Goal: Task Accomplishment & Management: Use online tool/utility

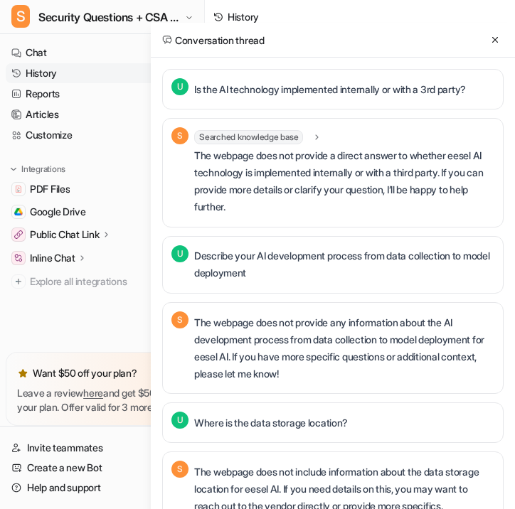
scroll to position [1388, 0]
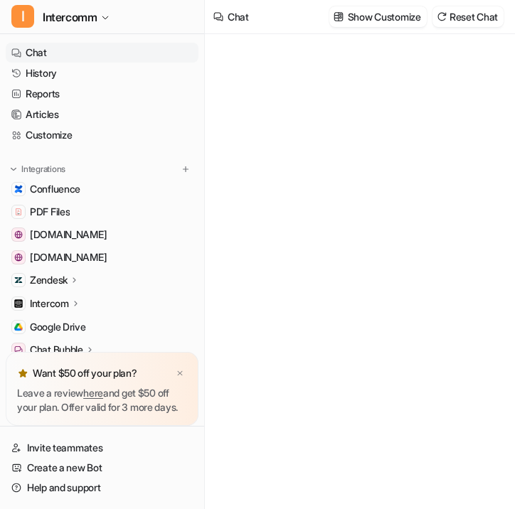
type textarea "**********"
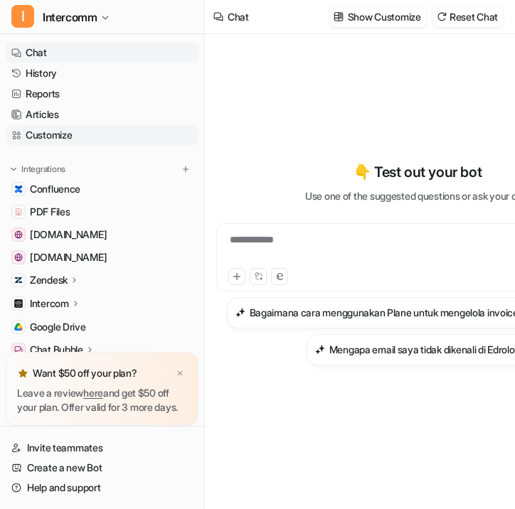
click at [168, 133] on link "Customize" at bounding box center [102, 135] width 193 height 20
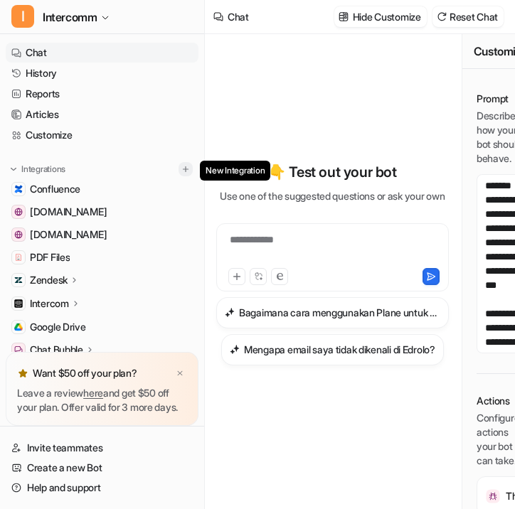
click at [187, 164] on img at bounding box center [186, 169] width 10 height 10
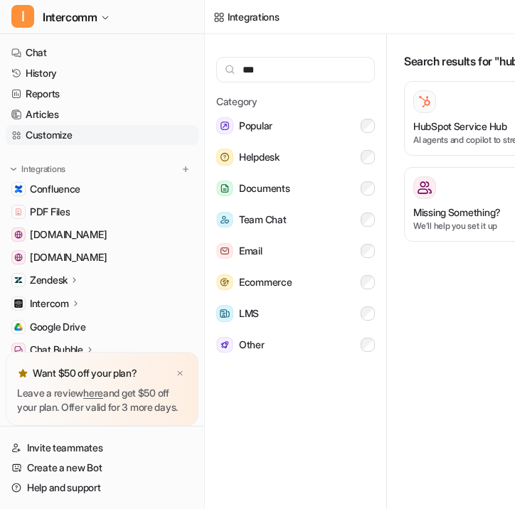
type input "***"
click at [138, 133] on link "Customize" at bounding box center [102, 135] width 193 height 20
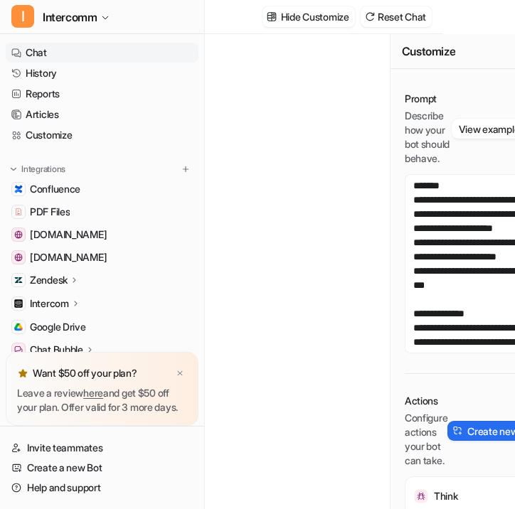
scroll to position [0, 117]
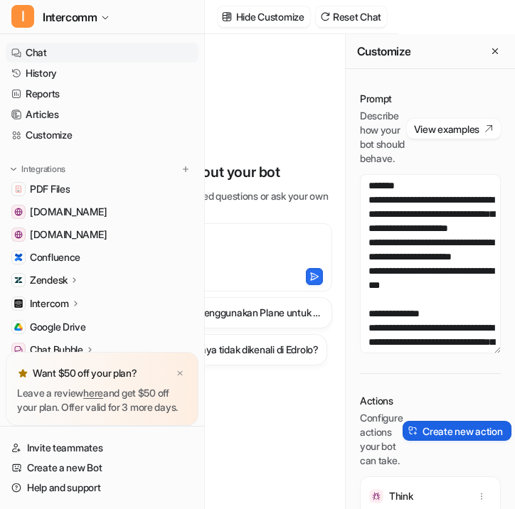
click at [436, 441] on button "Create new action" at bounding box center [456, 431] width 108 height 20
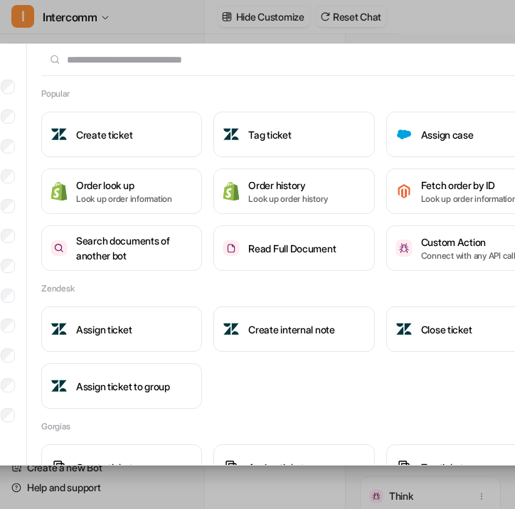
click at [286, 59] on input "text" at bounding box center [285, 59] width 489 height 31
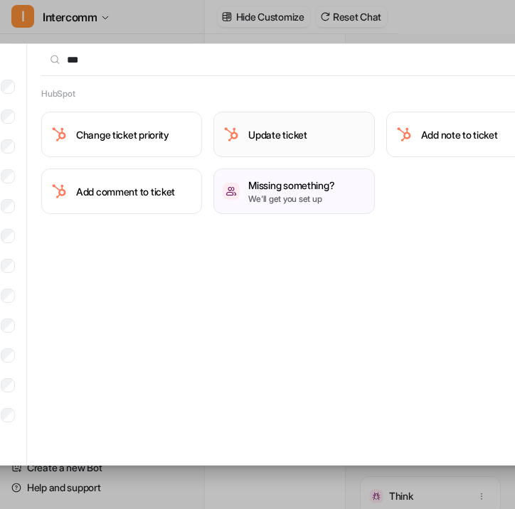
type input "***"
click at [289, 129] on h3 "Update ticket" at bounding box center [277, 134] width 58 height 15
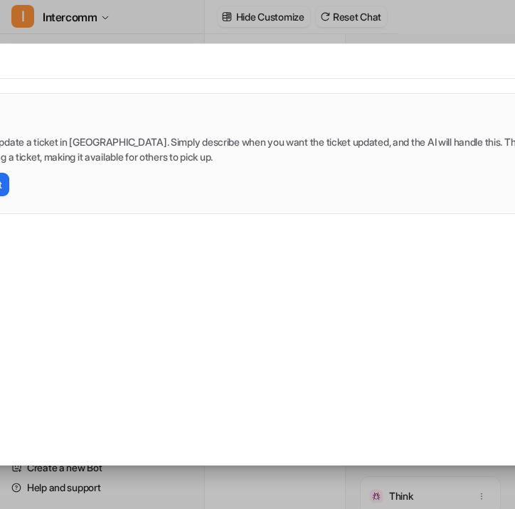
scroll to position [0, 0]
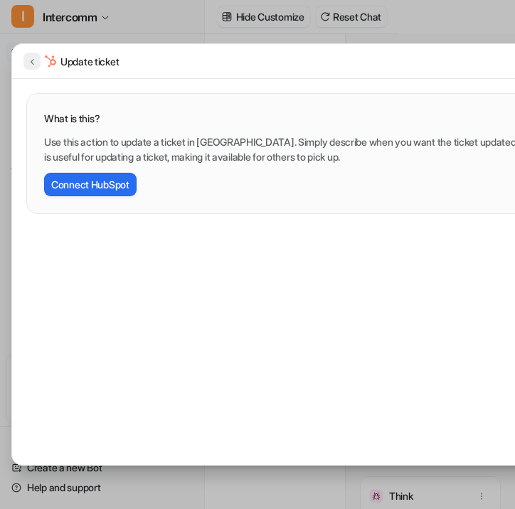
click at [28, 62] on icon at bounding box center [32, 61] width 10 height 11
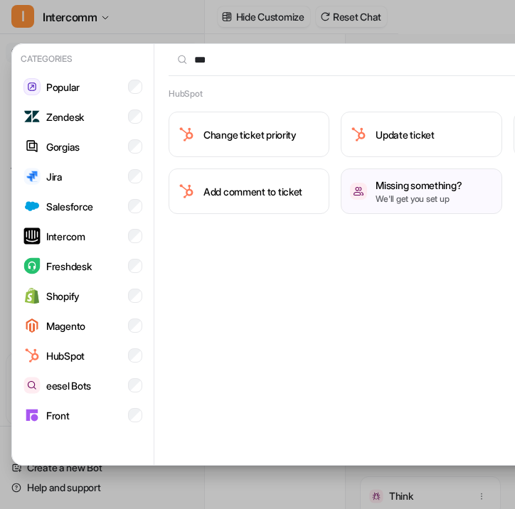
scroll to position [0, 143]
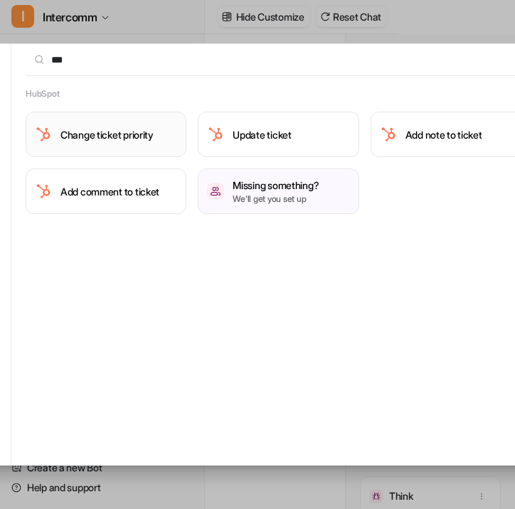
click at [121, 123] on button "Change ticket priority" at bounding box center [106, 134] width 161 height 45
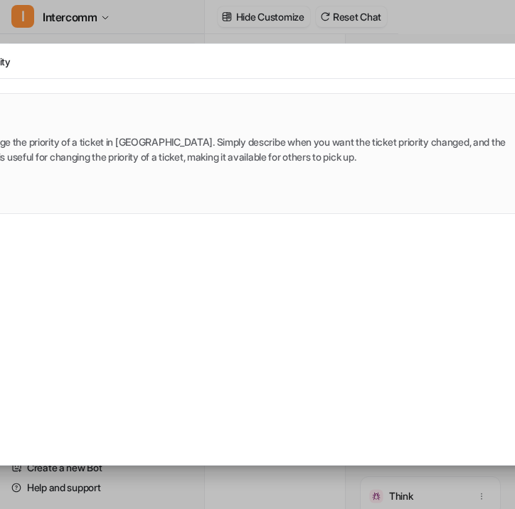
scroll to position [0, 0]
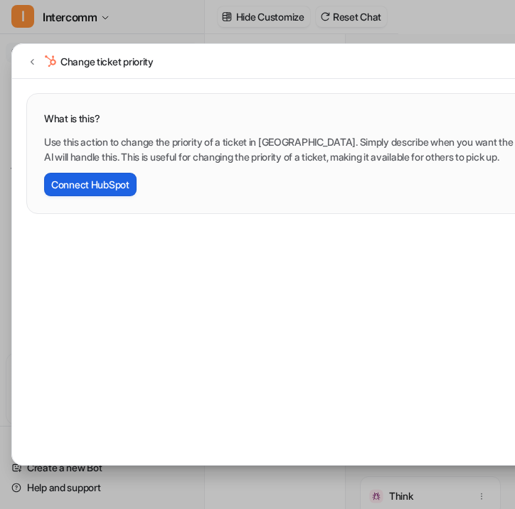
click at [122, 187] on button "Connect HubSpot" at bounding box center [90, 184] width 92 height 23
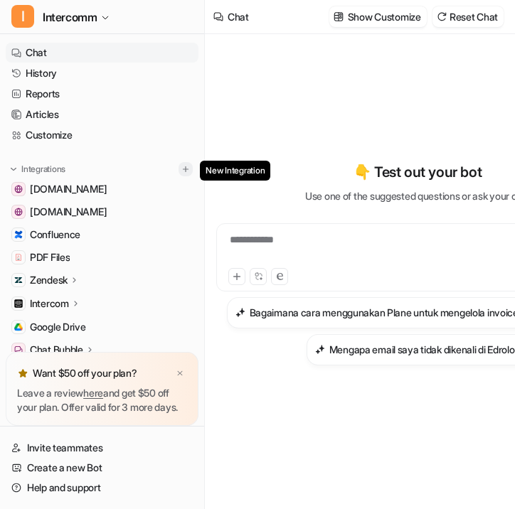
click at [191, 168] on button at bounding box center [185, 169] width 14 height 14
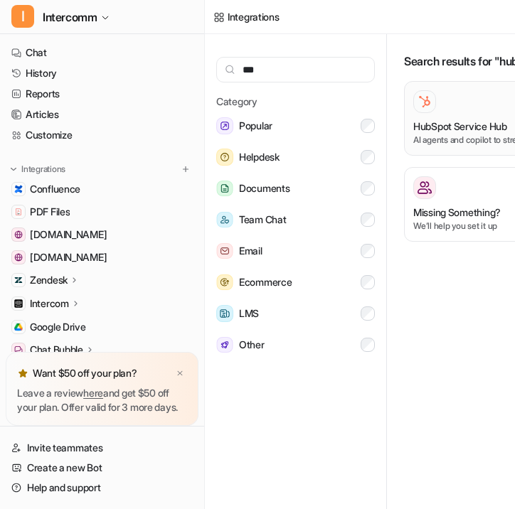
type input "***"
click at [421, 106] on img at bounding box center [424, 102] width 14 height 14
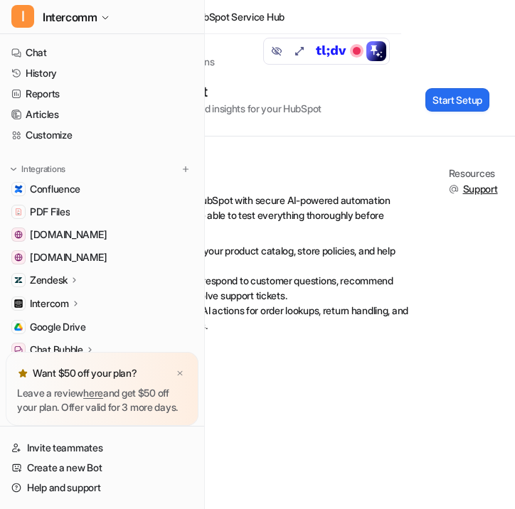
scroll to position [0, 117]
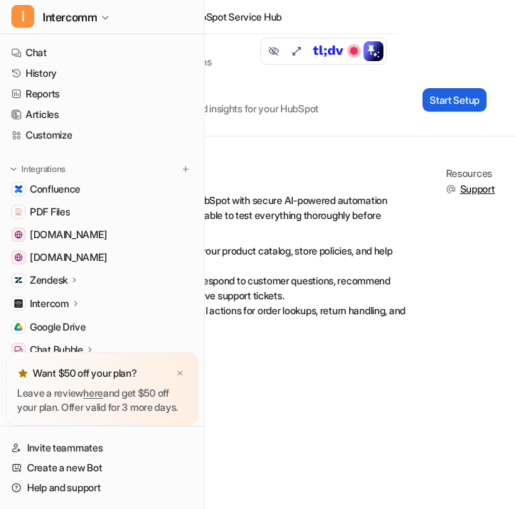
click at [460, 97] on button "Start Setup" at bounding box center [454, 99] width 64 height 23
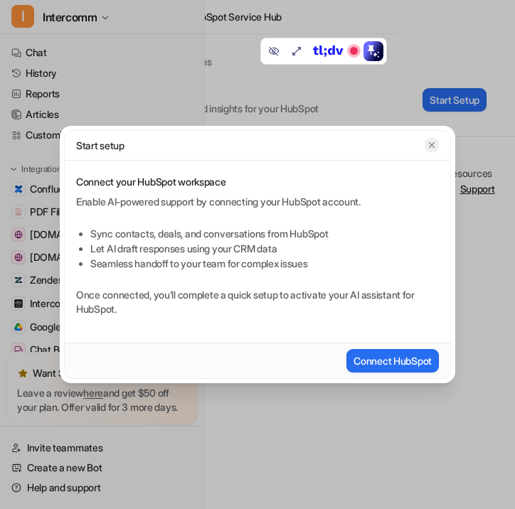
click at [433, 140] on icon "button" at bounding box center [431, 145] width 10 height 10
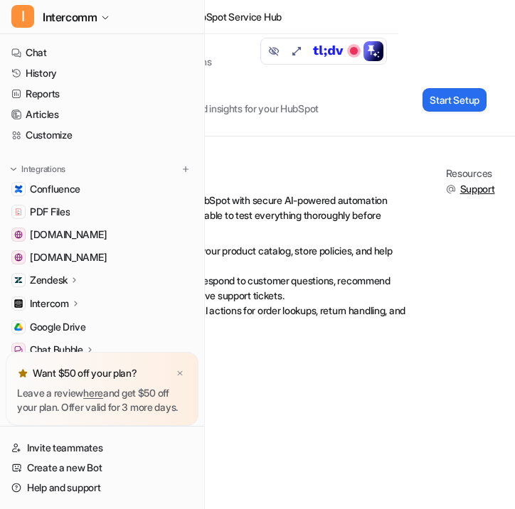
scroll to position [0, 0]
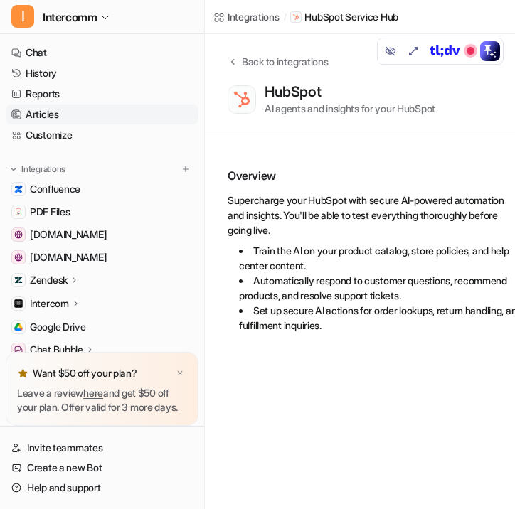
click at [135, 119] on link "Articles" at bounding box center [102, 114] width 193 height 20
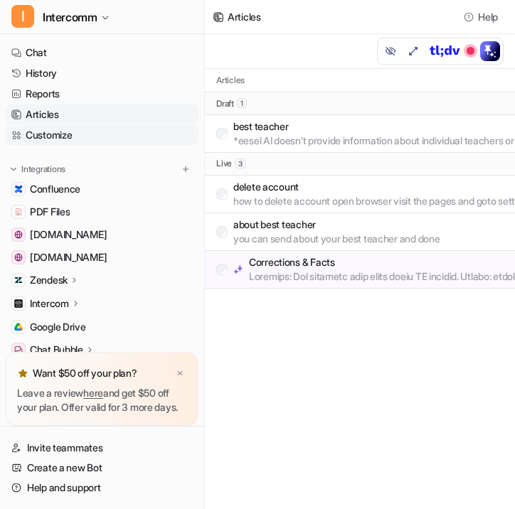
click at [156, 130] on link "Customize" at bounding box center [102, 135] width 193 height 20
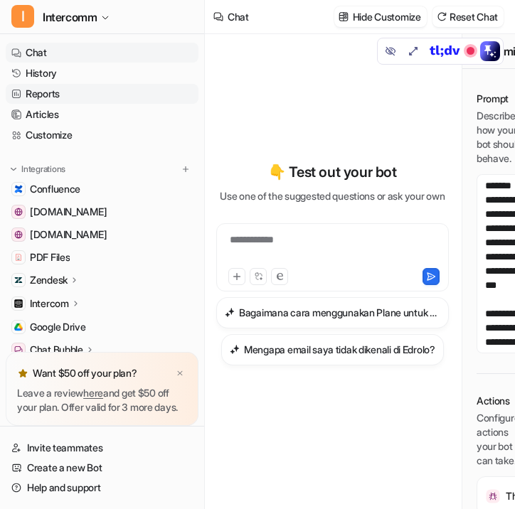
click at [146, 95] on link "Reports" at bounding box center [102, 94] width 193 height 20
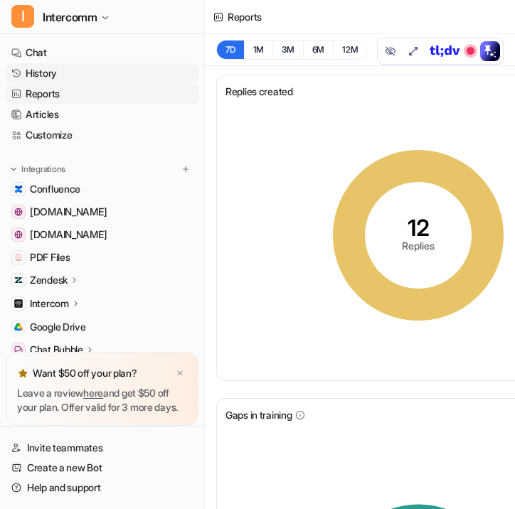
click at [136, 82] on link "History" at bounding box center [102, 73] width 193 height 20
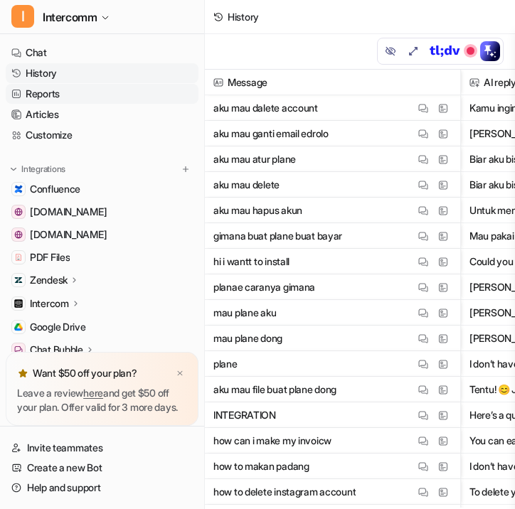
click at [141, 102] on link "Reports" at bounding box center [102, 94] width 193 height 20
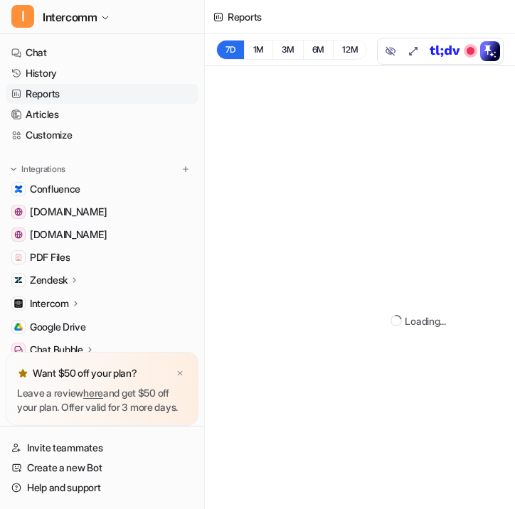
click at [144, 42] on nav "Chat History Reports Articles Customize Integrations Confluence [DOMAIN_NAME] […" at bounding box center [102, 194] width 204 height 315
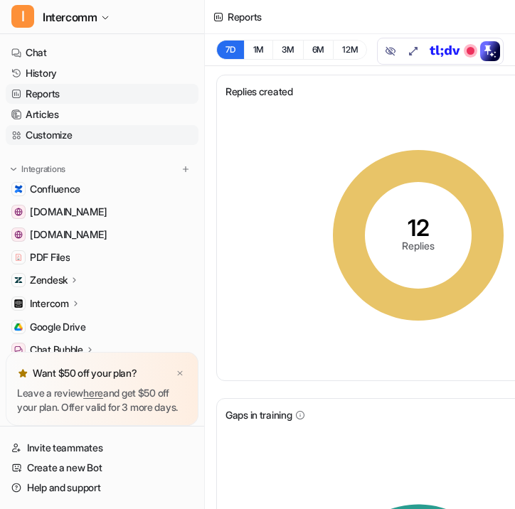
click at [132, 140] on link "Customize" at bounding box center [102, 135] width 193 height 20
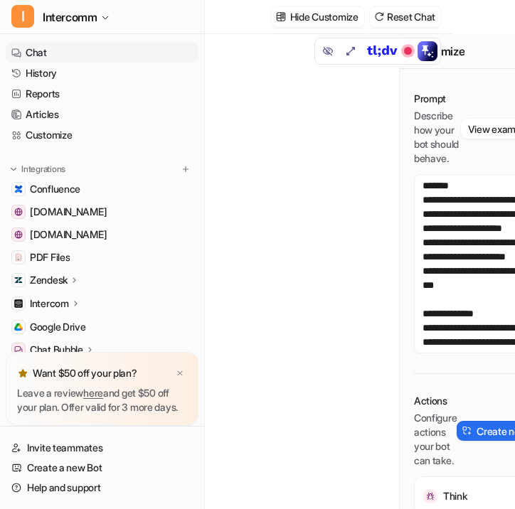
scroll to position [0, 117]
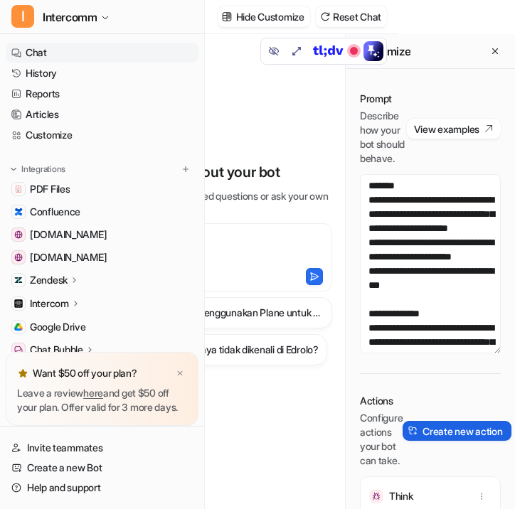
click at [454, 441] on button "Create new action" at bounding box center [456, 431] width 108 height 20
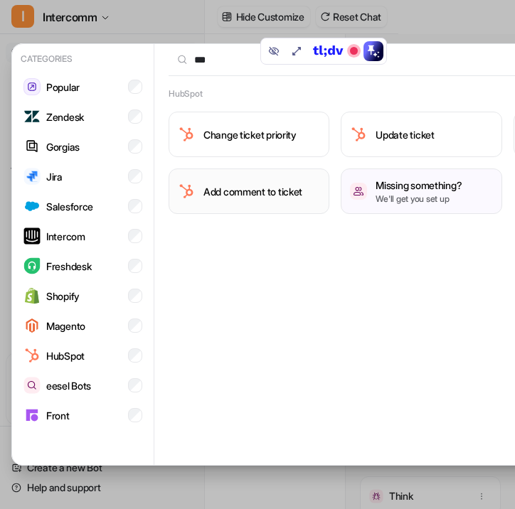
type input "***"
click at [289, 193] on h3 "Add comment to ticket" at bounding box center [252, 191] width 99 height 15
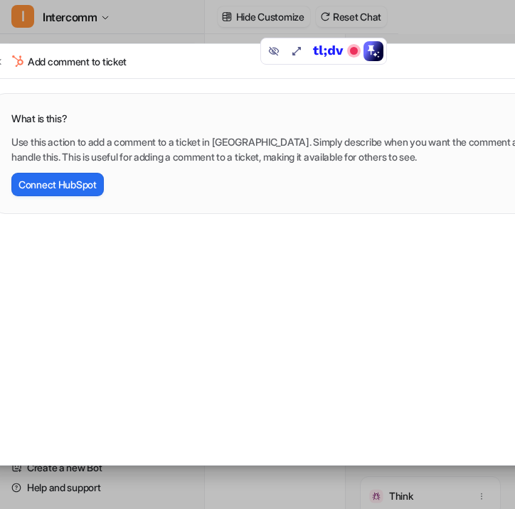
scroll to position [0, 29]
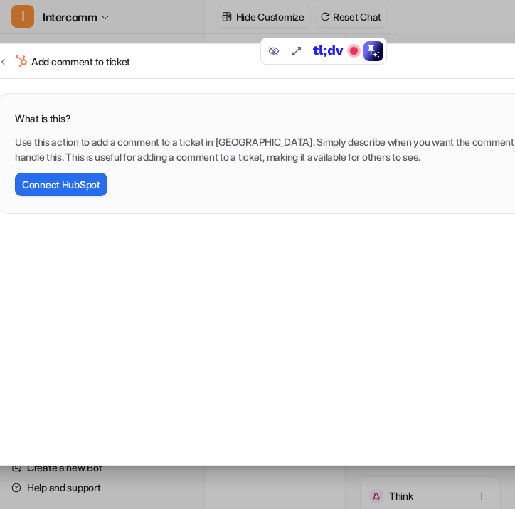
click at [13, 61] on div "Add comment to ticket" at bounding box center [62, 61] width 136 height 17
click at [6, 60] on icon at bounding box center [3, 61] width 10 height 11
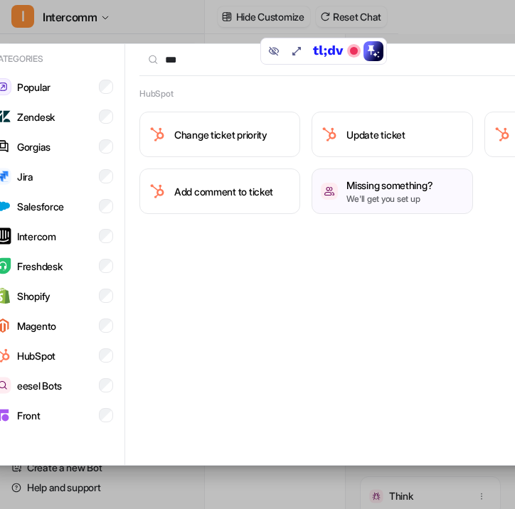
scroll to position [0, 143]
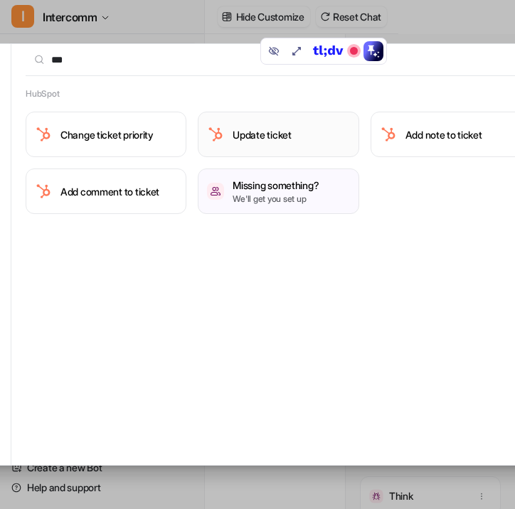
click at [237, 141] on h3 "Update ticket" at bounding box center [261, 134] width 58 height 15
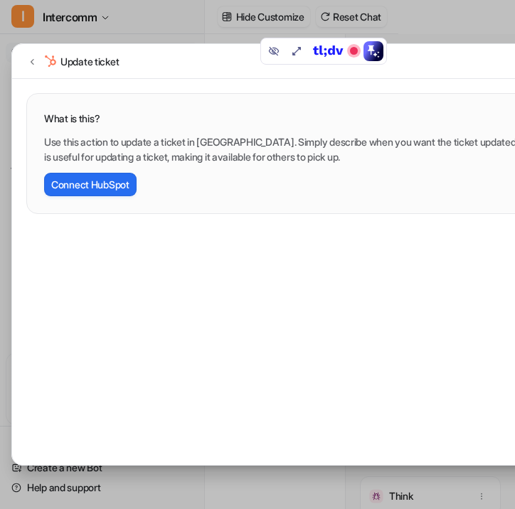
scroll to position [0, 3]
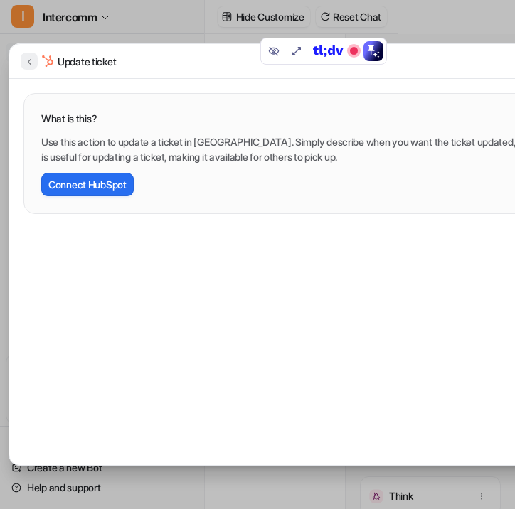
click at [29, 62] on icon at bounding box center [30, 62] width 4 height 6
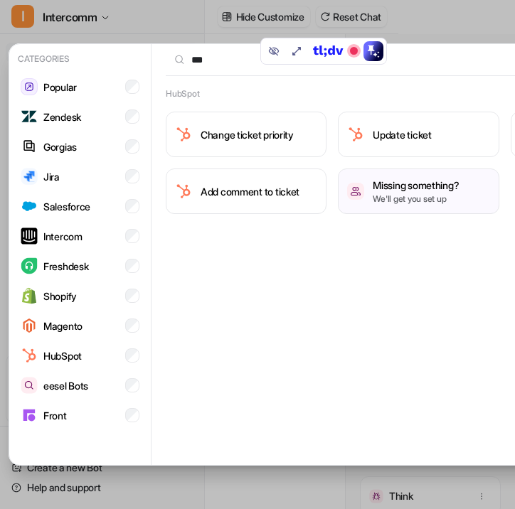
scroll to position [0, 143]
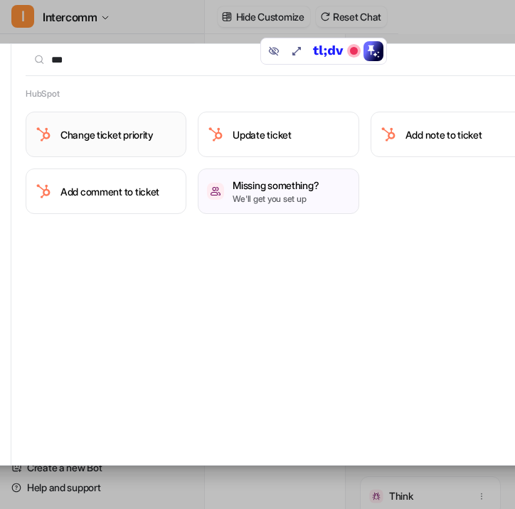
click at [112, 114] on button "Change ticket priority" at bounding box center [106, 134] width 161 height 45
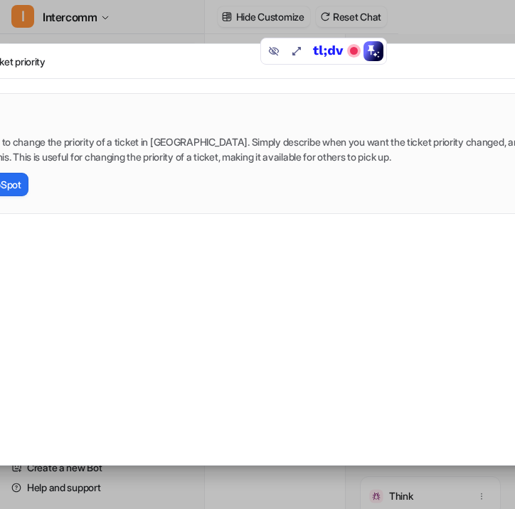
scroll to position [0, 0]
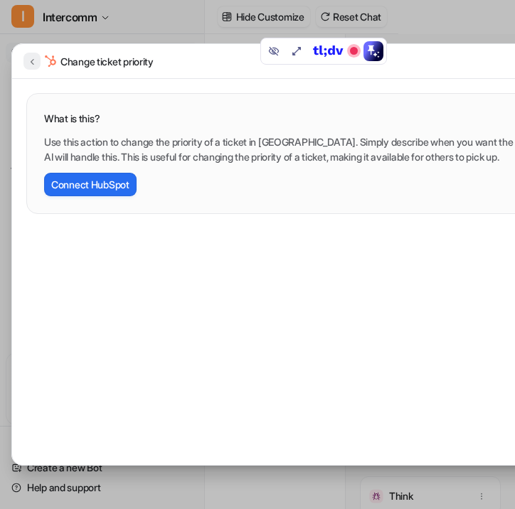
click at [33, 63] on icon at bounding box center [32, 61] width 10 height 11
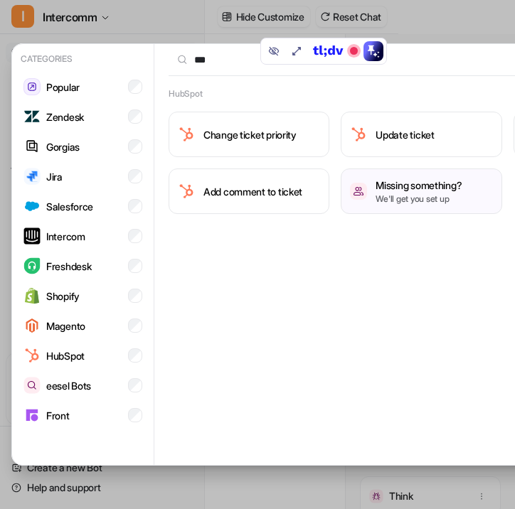
scroll to position [0, 143]
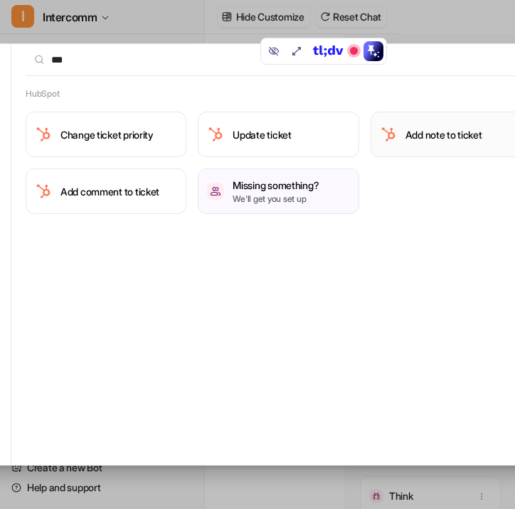
click at [431, 143] on button "Add note to ticket" at bounding box center [450, 134] width 161 height 45
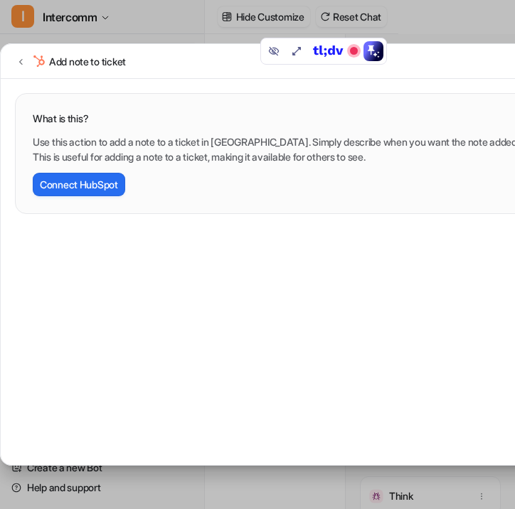
scroll to position [0, 0]
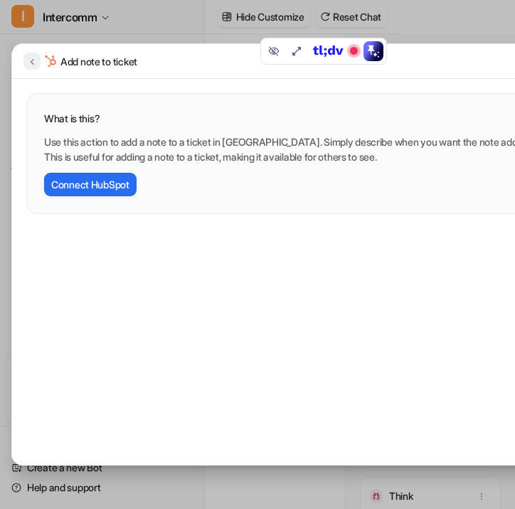
click at [30, 63] on icon at bounding box center [32, 61] width 10 height 11
